Goal: Task Accomplishment & Management: Complete application form

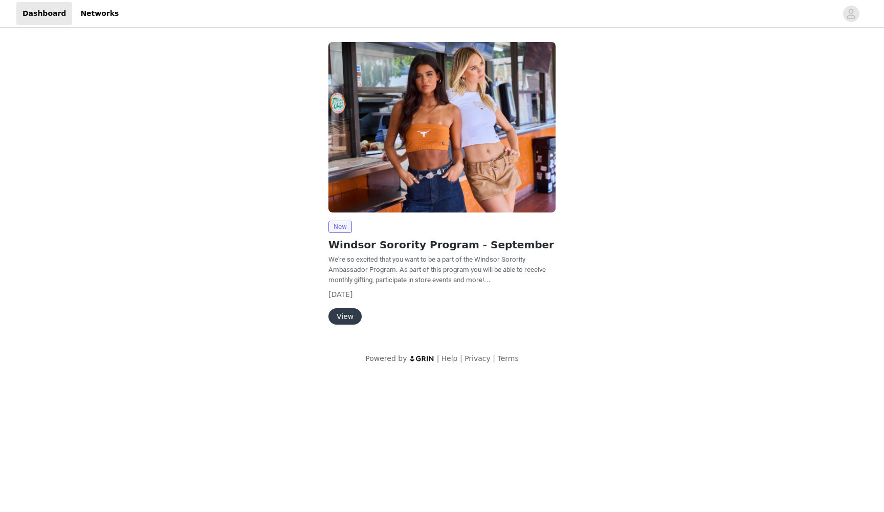
click at [346, 317] on button "View" at bounding box center [345, 316] width 33 height 16
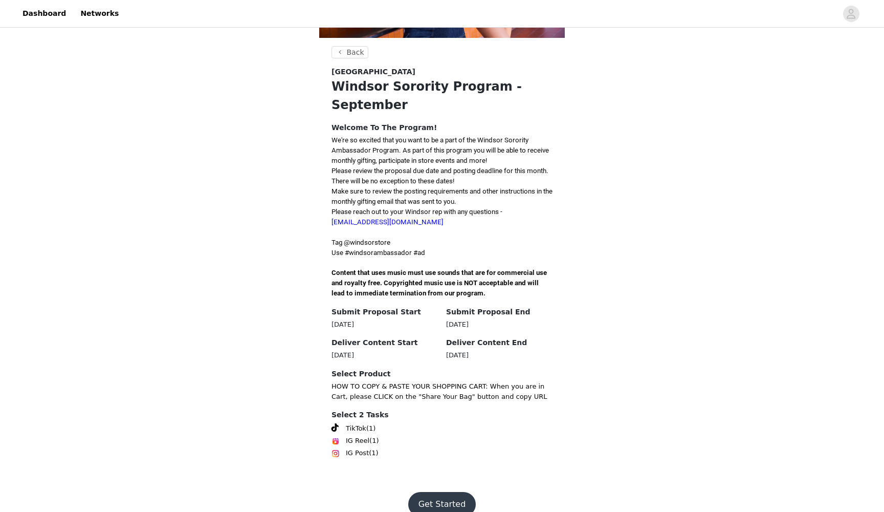
scroll to position [155, 0]
click at [437, 492] on button "Get Started" at bounding box center [442, 504] width 68 height 25
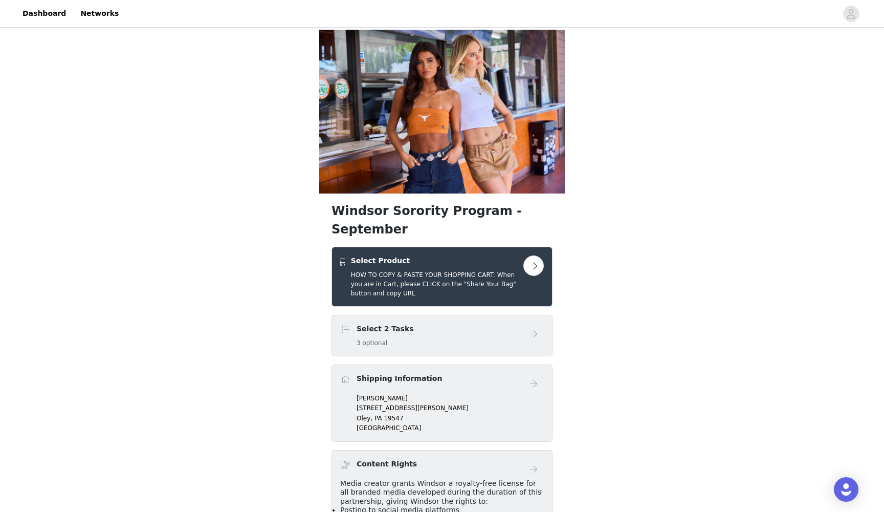
click at [528, 255] on button "button" at bounding box center [534, 265] width 20 height 20
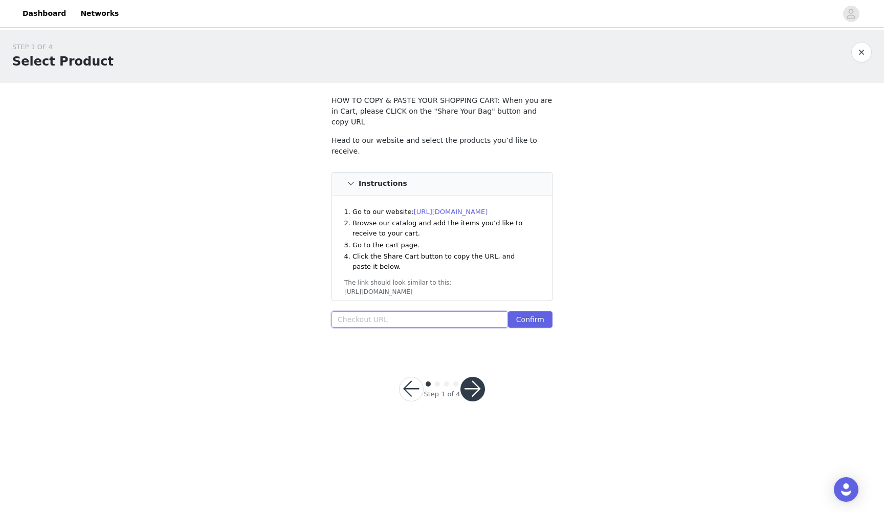
click at [437, 311] on input "text" at bounding box center [420, 319] width 177 height 16
paste input "https://www.windsorstore.com/cart/43461294981171:1,43441574346803:1,43373935427…"
type input "https://www.windsorstore.com/cart/43461294981171:1,43441574346803:1,43373935427…"
click at [535, 311] on button "Confirm" at bounding box center [530, 319] width 45 height 16
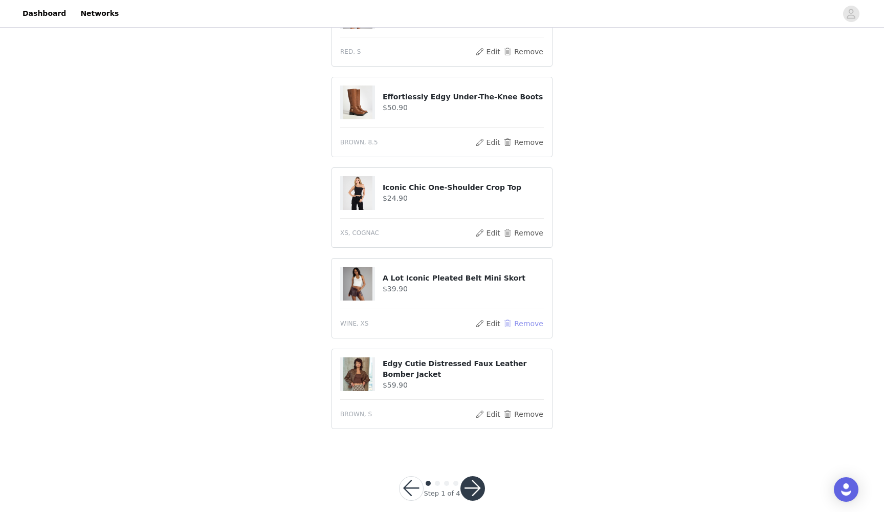
scroll to position [526, 0]
click at [471, 476] on button "button" at bounding box center [473, 488] width 25 height 25
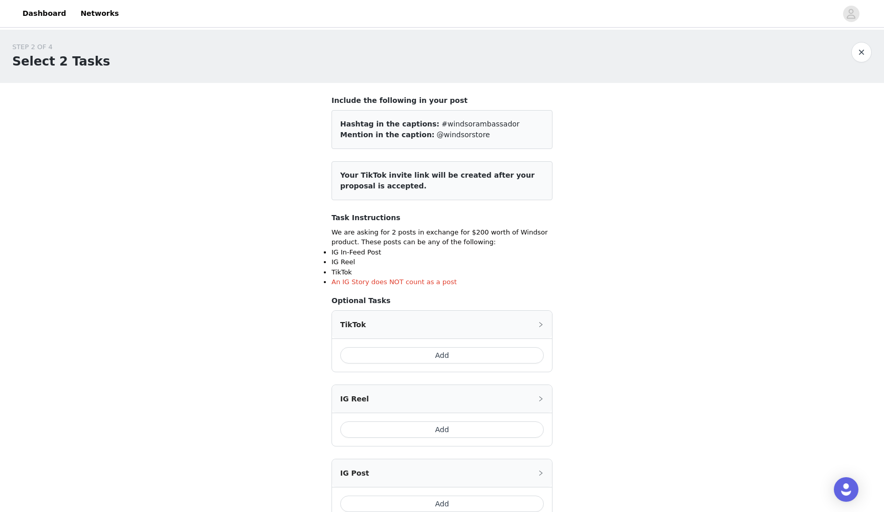
click at [449, 350] on button "Add" at bounding box center [442, 355] width 204 height 16
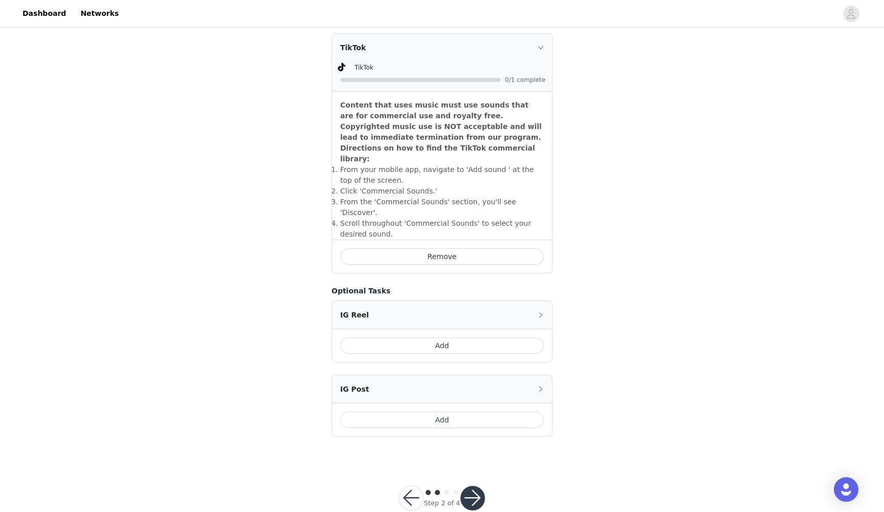
scroll to position [276, 0]
click at [443, 338] on button "Add" at bounding box center [442, 346] width 204 height 16
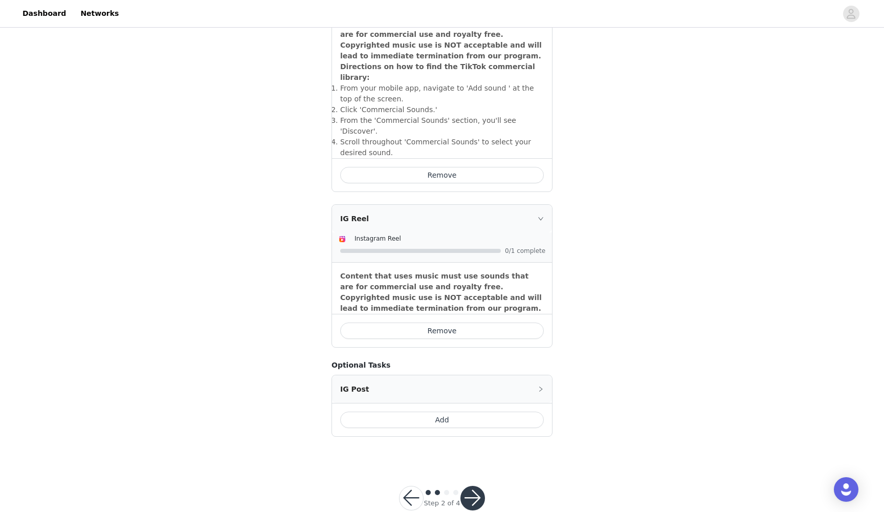
scroll to position [358, 0]
click at [472, 486] on button "button" at bounding box center [473, 498] width 25 height 25
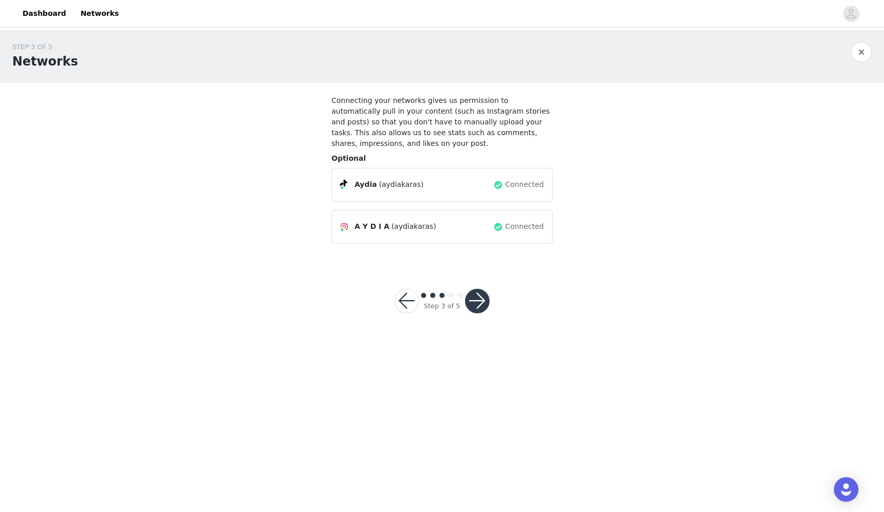
click at [480, 297] on button "button" at bounding box center [477, 301] width 25 height 25
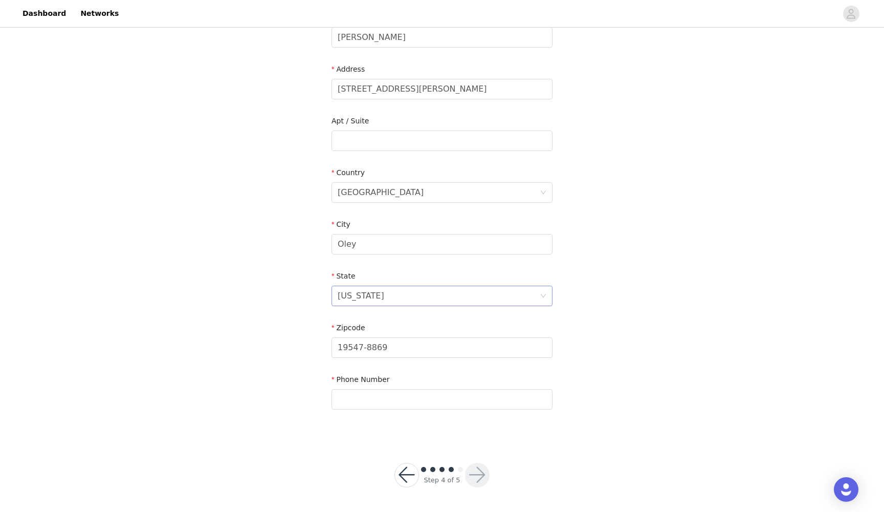
scroll to position [186, 0]
type input "6107806535"
click at [483, 481] on button "button" at bounding box center [477, 475] width 25 height 25
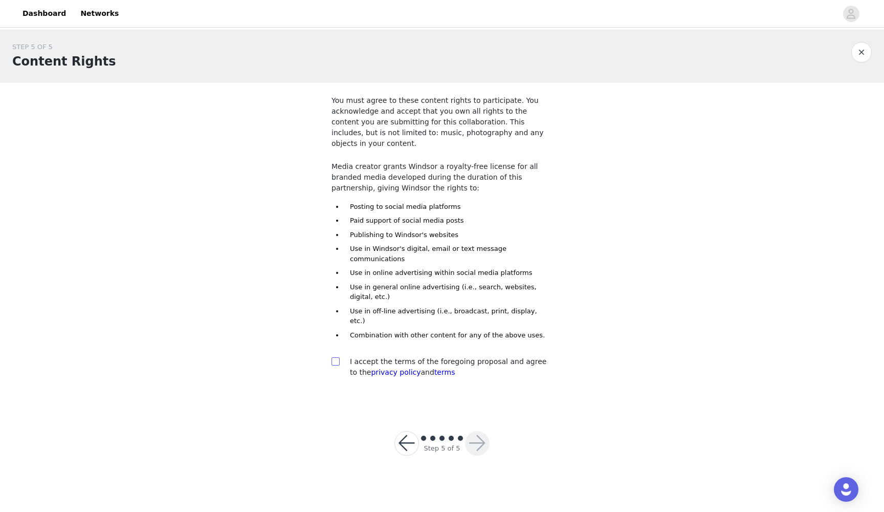
click at [335, 357] on input "checkbox" at bounding box center [335, 360] width 7 height 7
checkbox input "true"
click at [480, 431] on button "button" at bounding box center [477, 443] width 25 height 25
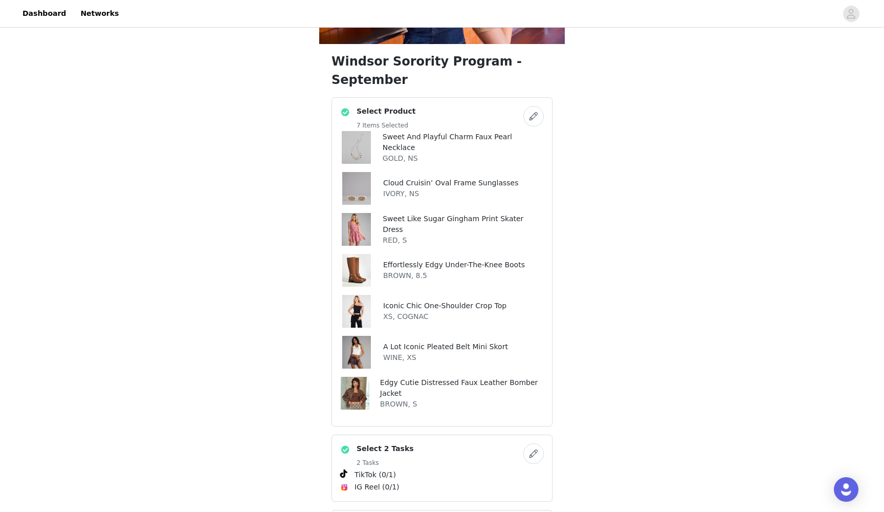
scroll to position [154, 1]
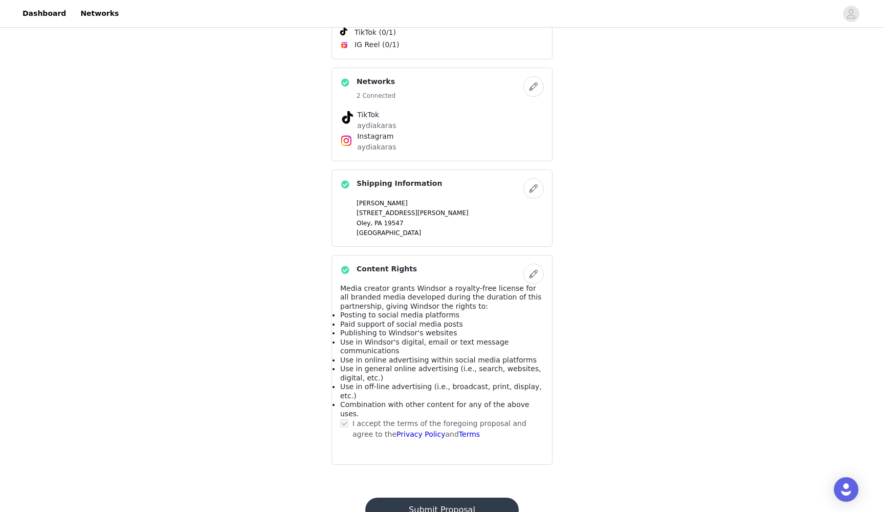
click at [446, 497] on button "Submit Proposal" at bounding box center [441, 509] width 153 height 25
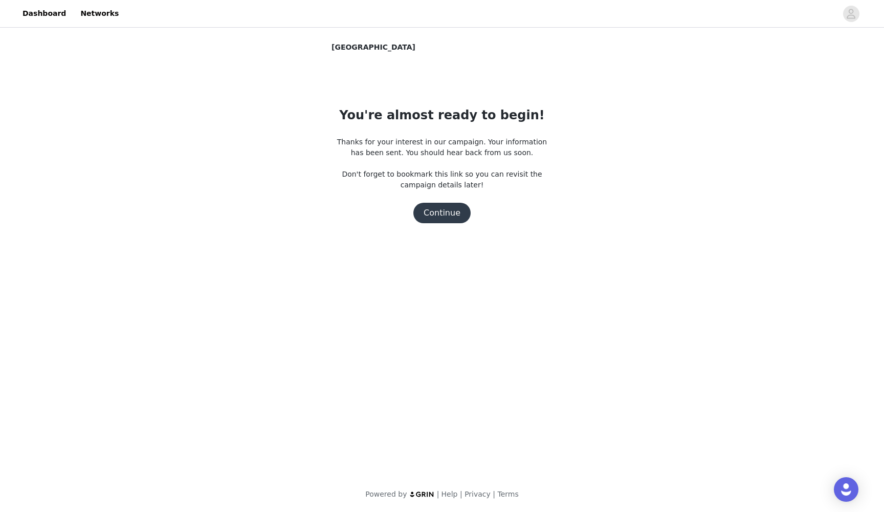
click at [446, 209] on button "Continue" at bounding box center [442, 213] width 57 height 20
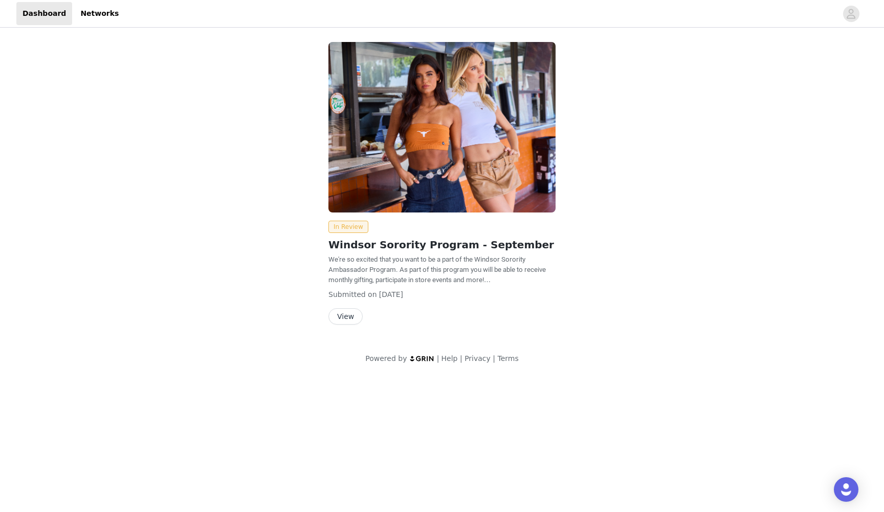
drag, startPoint x: 188, startPoint y: 95, endPoint x: 219, endPoint y: 94, distance: 30.7
click at [204, 95] on div "In Review Windsor Sorority Program - September We're so excited that you want t…" at bounding box center [442, 203] width 884 height 346
